Goal: Task Accomplishment & Management: Manage account settings

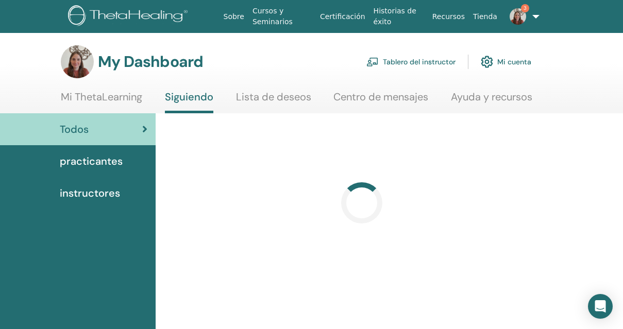
click at [409, 64] on link "Tablero del instructor" at bounding box center [410, 61] width 89 height 23
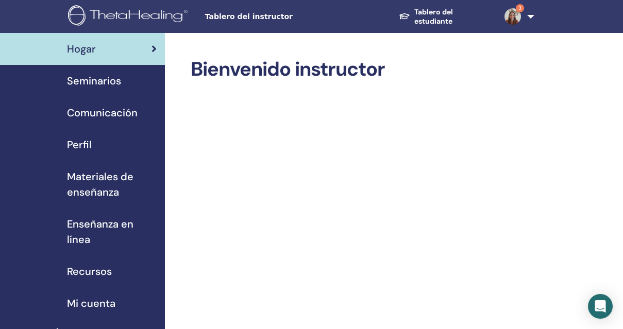
click at [102, 87] on span "Seminarios" at bounding box center [94, 80] width 54 height 15
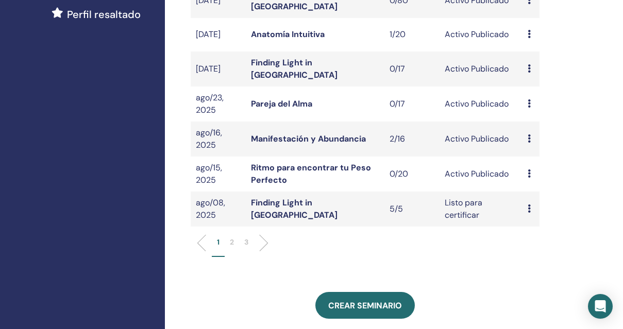
scroll to position [322, 0]
click at [529, 142] on icon at bounding box center [529, 138] width 3 height 8
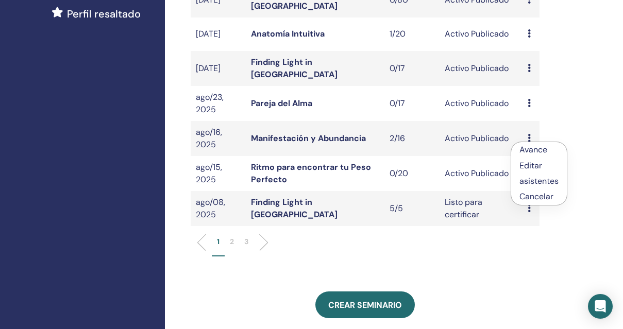
click at [531, 181] on link "asistentes" at bounding box center [538, 181] width 39 height 11
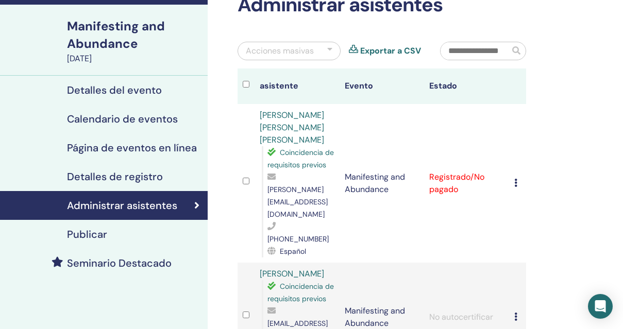
scroll to position [53, 0]
